Goal: Use online tool/utility: Utilize a website feature to perform a specific function

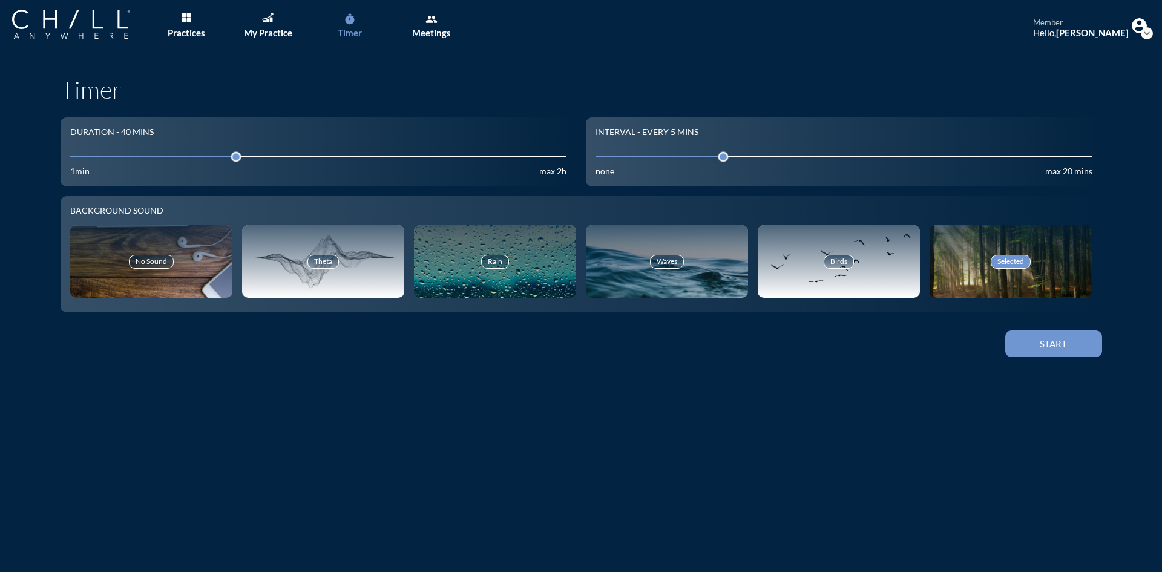
click at [111, 151] on input "40" at bounding box center [318, 157] width 497 height 12
drag, startPoint x: 117, startPoint y: 153, endPoint x: 102, endPoint y: 162, distance: 18.0
click at [103, 162] on div at bounding box center [111, 156] width 17 height 17
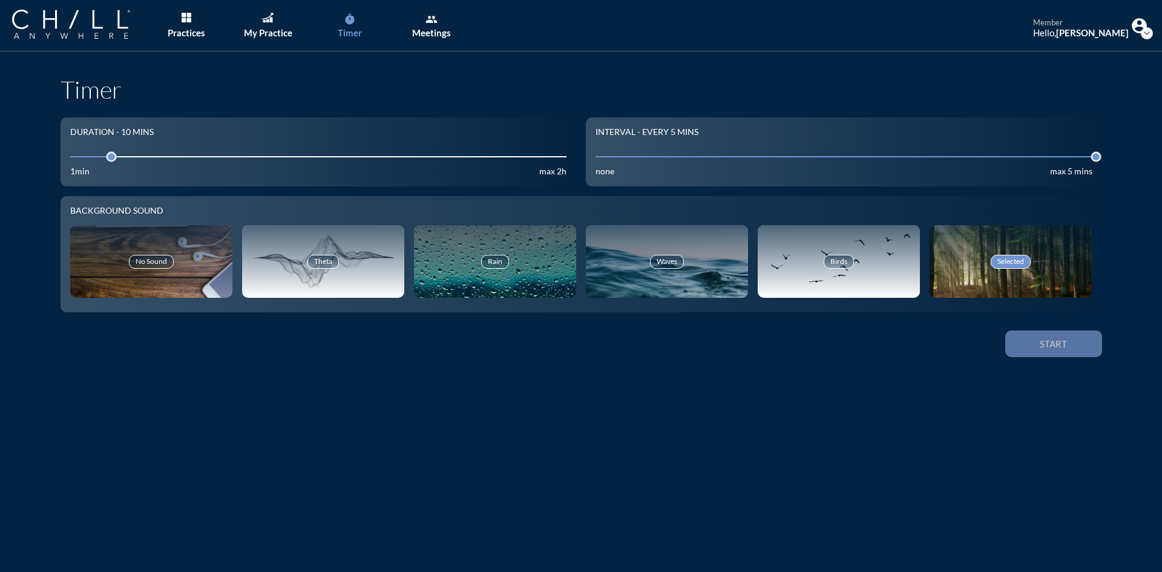
click at [1042, 351] on button "Start" at bounding box center [1053, 344] width 97 height 27
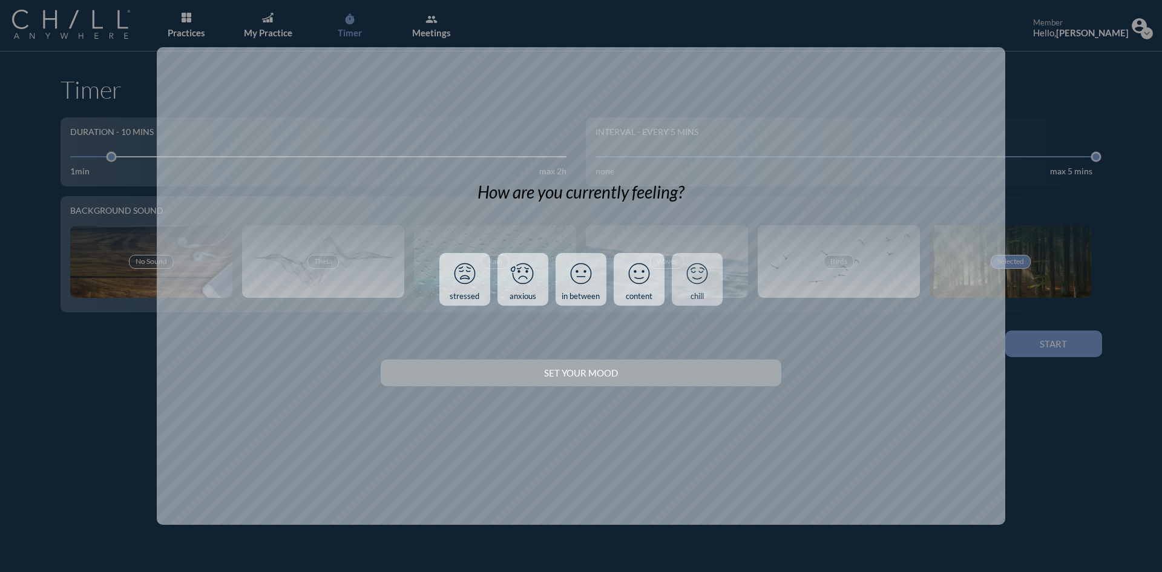
click at [705, 295] on link "chill" at bounding box center [697, 279] width 51 height 53
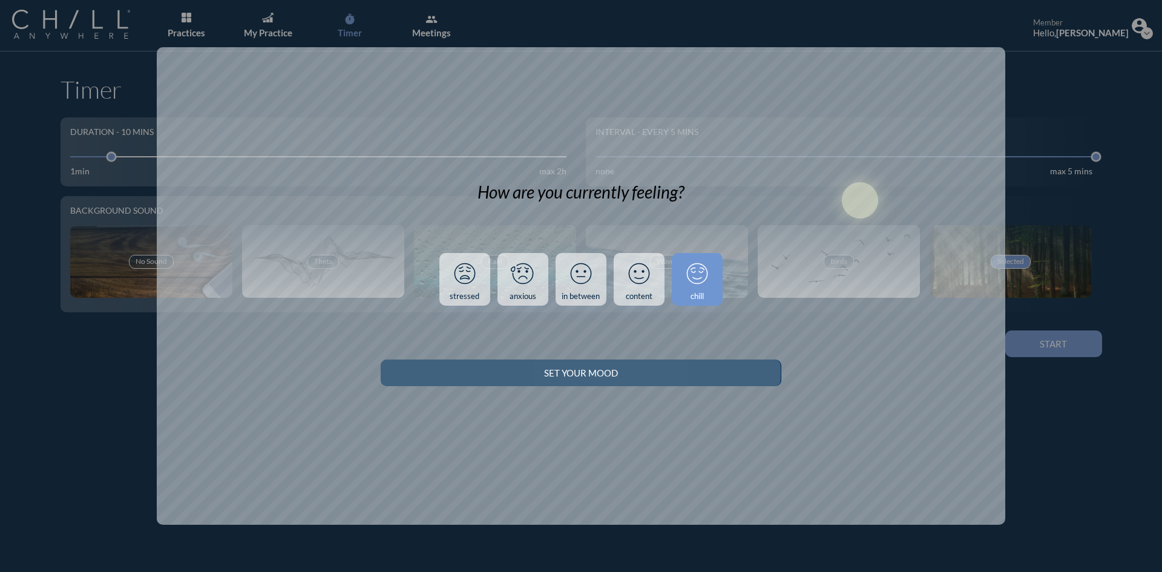
click at [722, 375] on div "Set your Mood" at bounding box center [581, 372] width 358 height 11
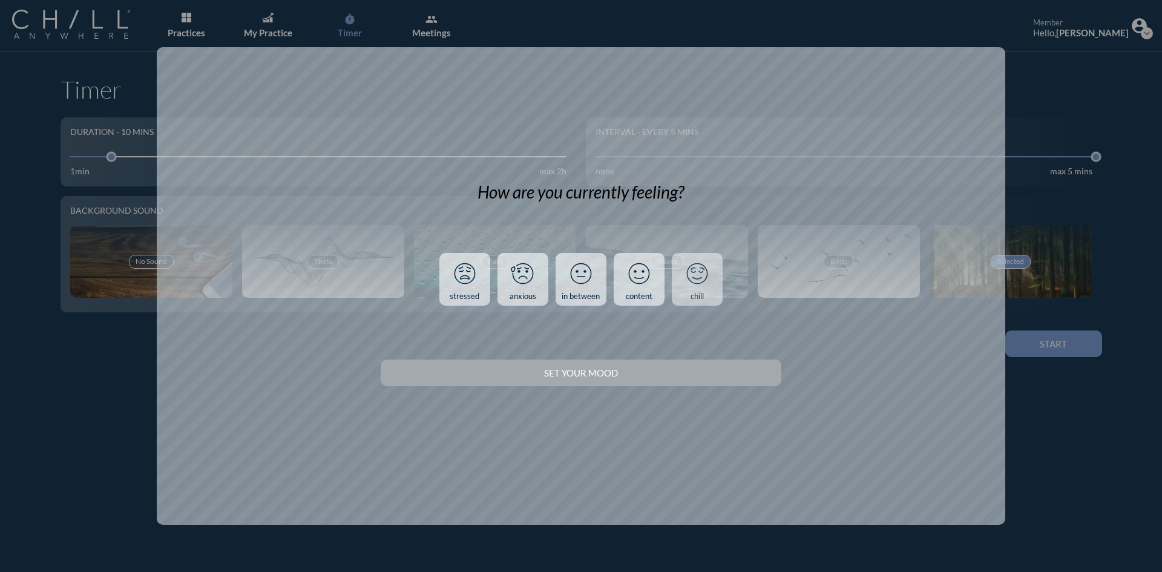
click at [708, 283] on icon at bounding box center [697, 273] width 31 height 31
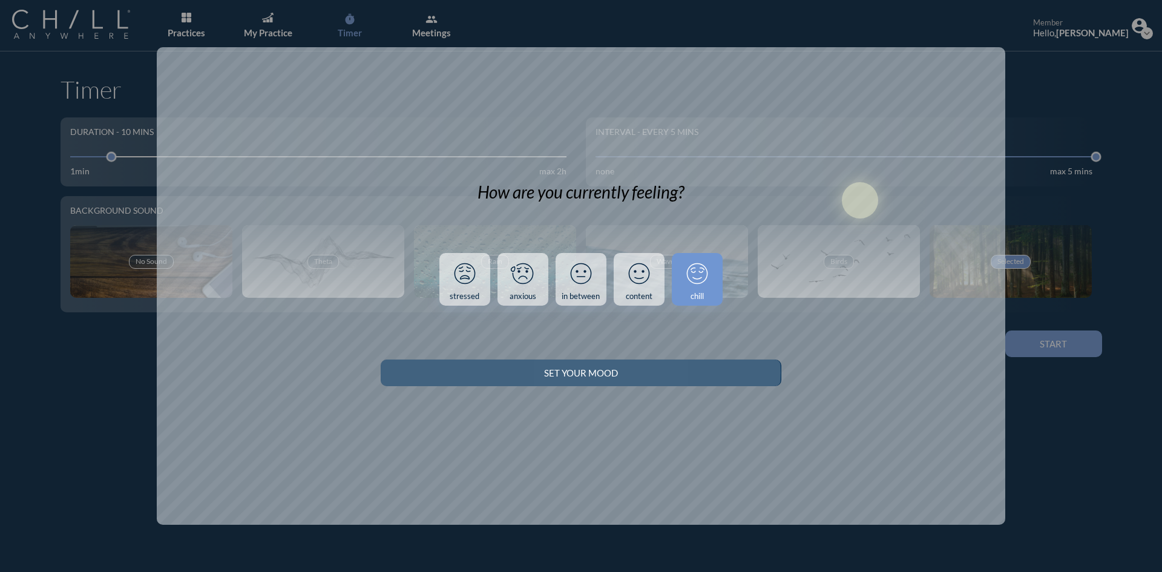
click at [703, 375] on div "Set your Mood" at bounding box center [581, 372] width 358 height 11
